Goal: Transaction & Acquisition: Subscribe to service/newsletter

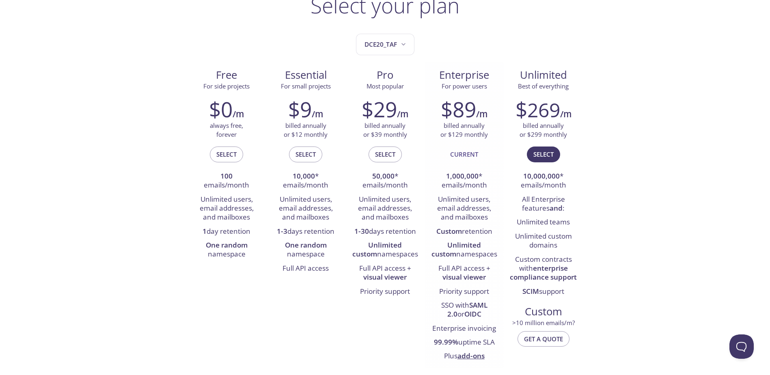
scroll to position [81, 0]
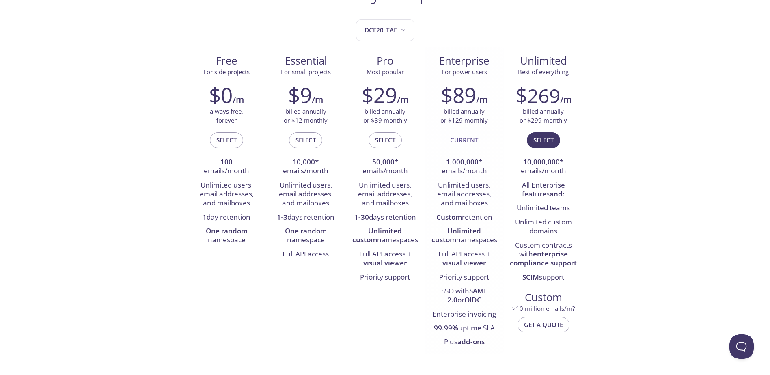
drag, startPoint x: 498, startPoint y: 330, endPoint x: 435, endPoint y: 332, distance: 63.8
click at [435, 332] on div "$89 /m billed annually or $129 monthly Current 1,000,000 * emails/month Unlimit…" at bounding box center [464, 216] width 79 height 277
copy li "99.99% uptime SLA"
